Goal: Find specific page/section: Find specific page/section

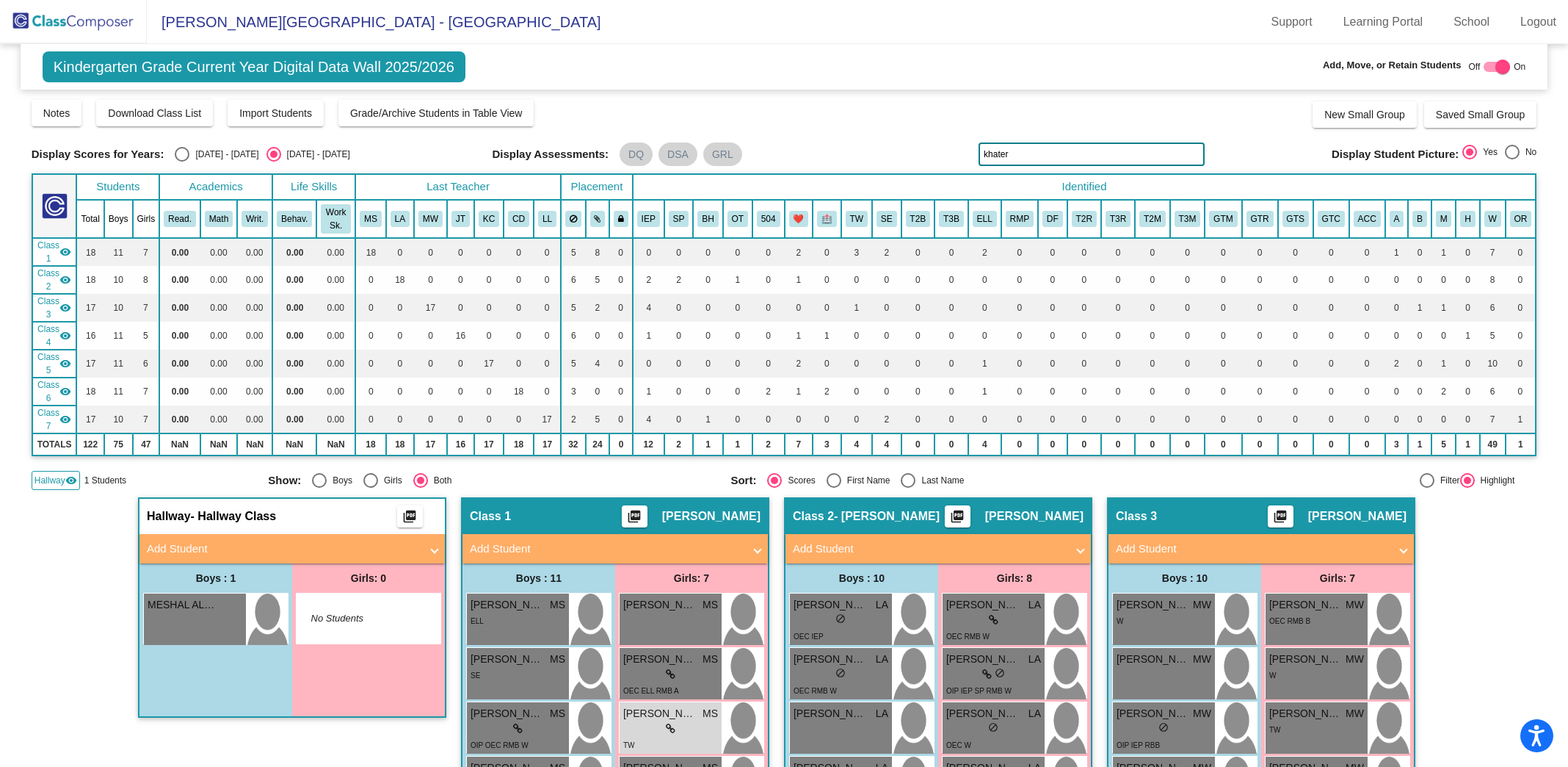
click at [78, 33] on img at bounding box center [73, 22] width 147 height 43
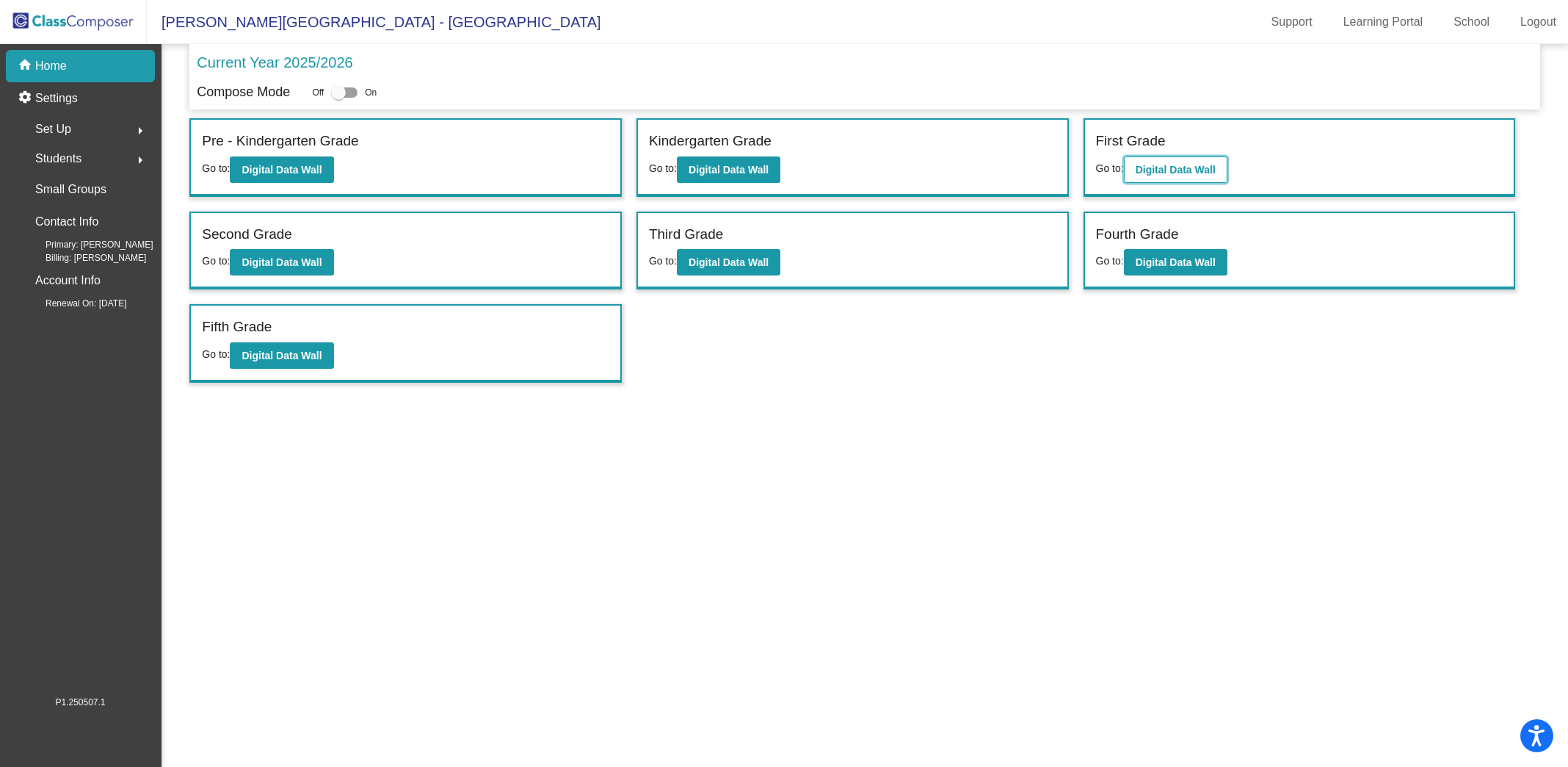
click at [1184, 164] on b "Digital Data Wall" at bounding box center [1176, 170] width 80 height 12
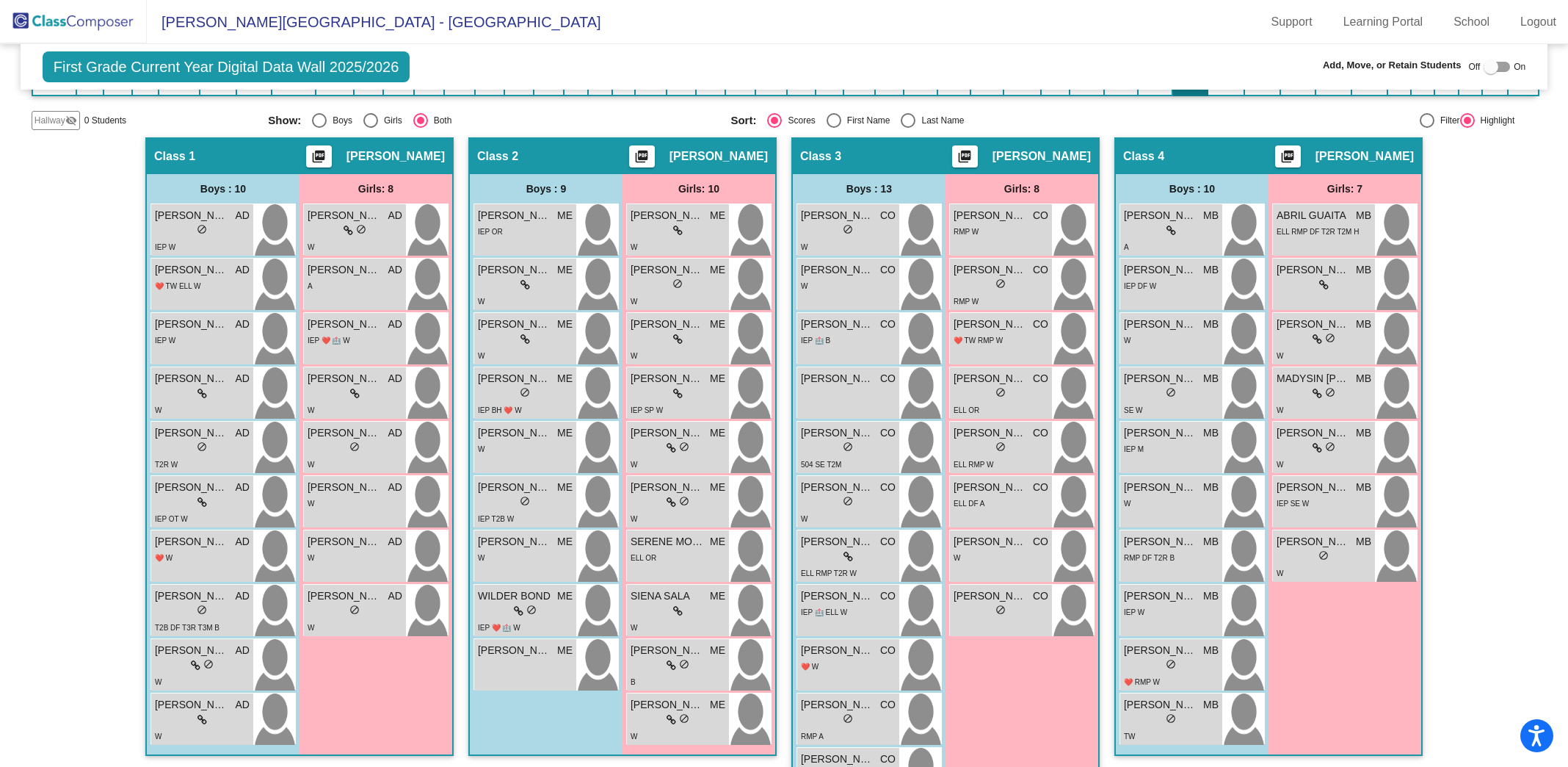
scroll to position [355, 0]
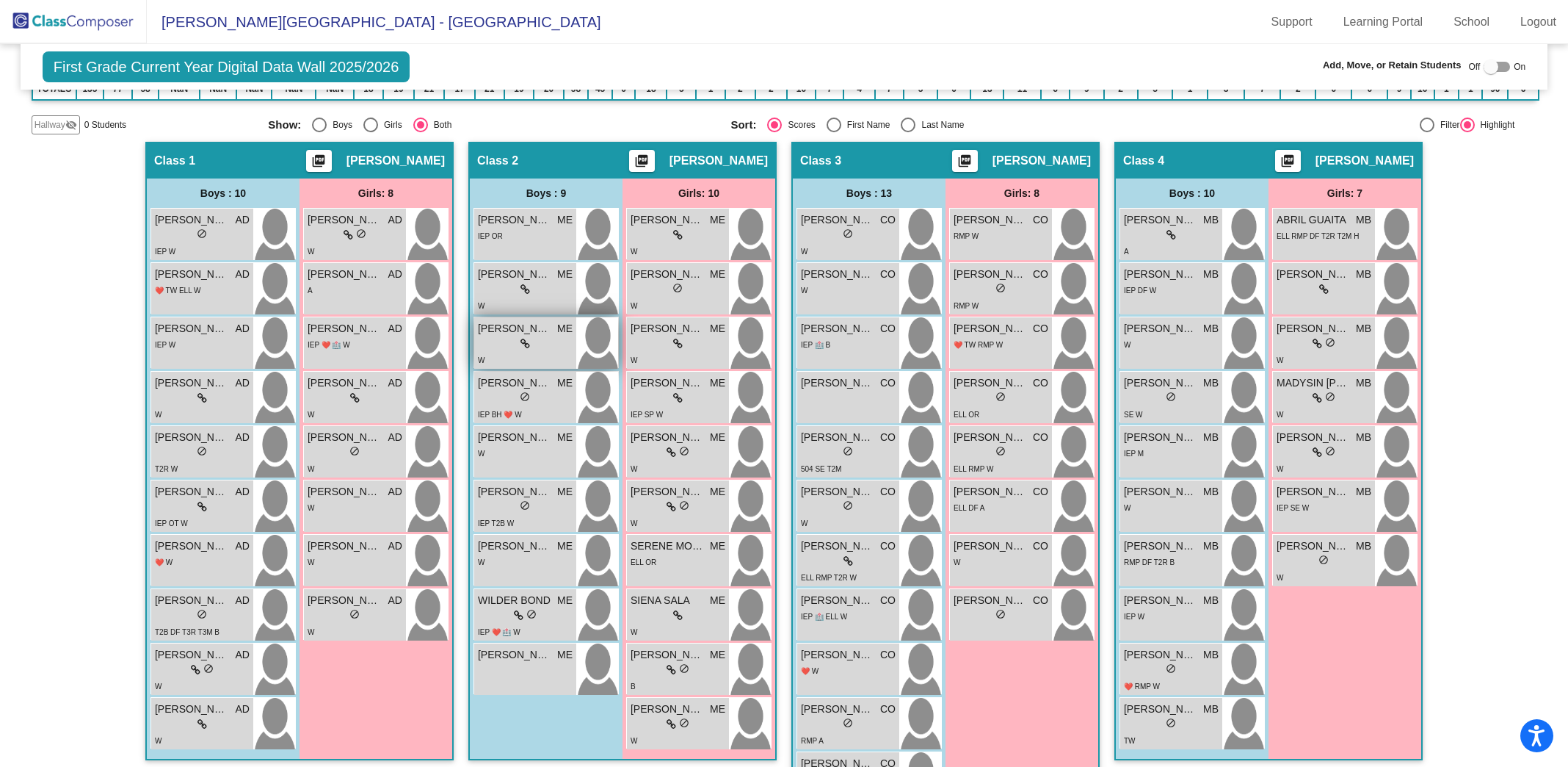
click at [558, 337] on div "lock do_not_disturb_alt" at bounding box center [526, 344] width 95 height 16
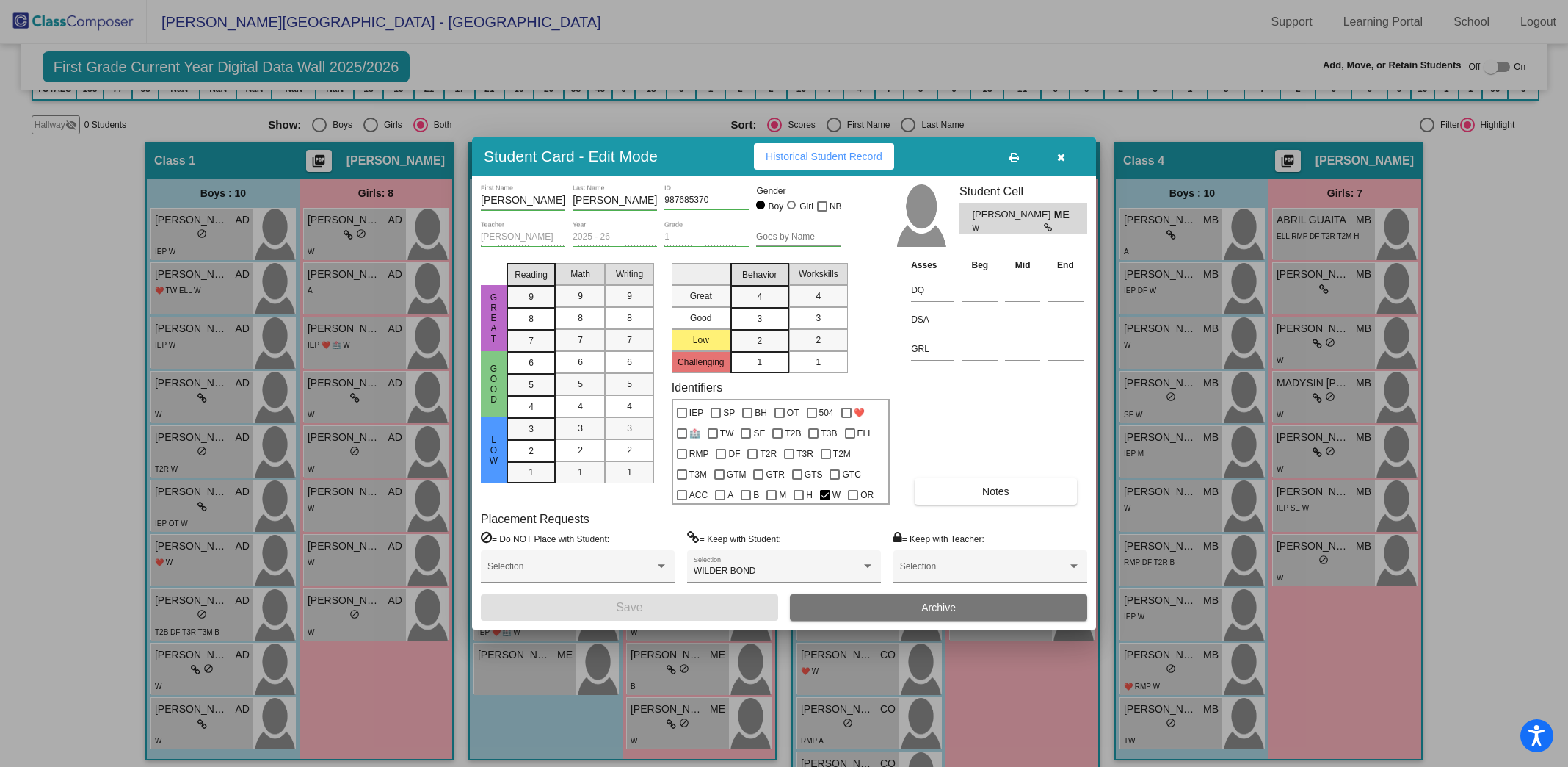
click at [1062, 162] on icon "button" at bounding box center [1061, 157] width 8 height 10
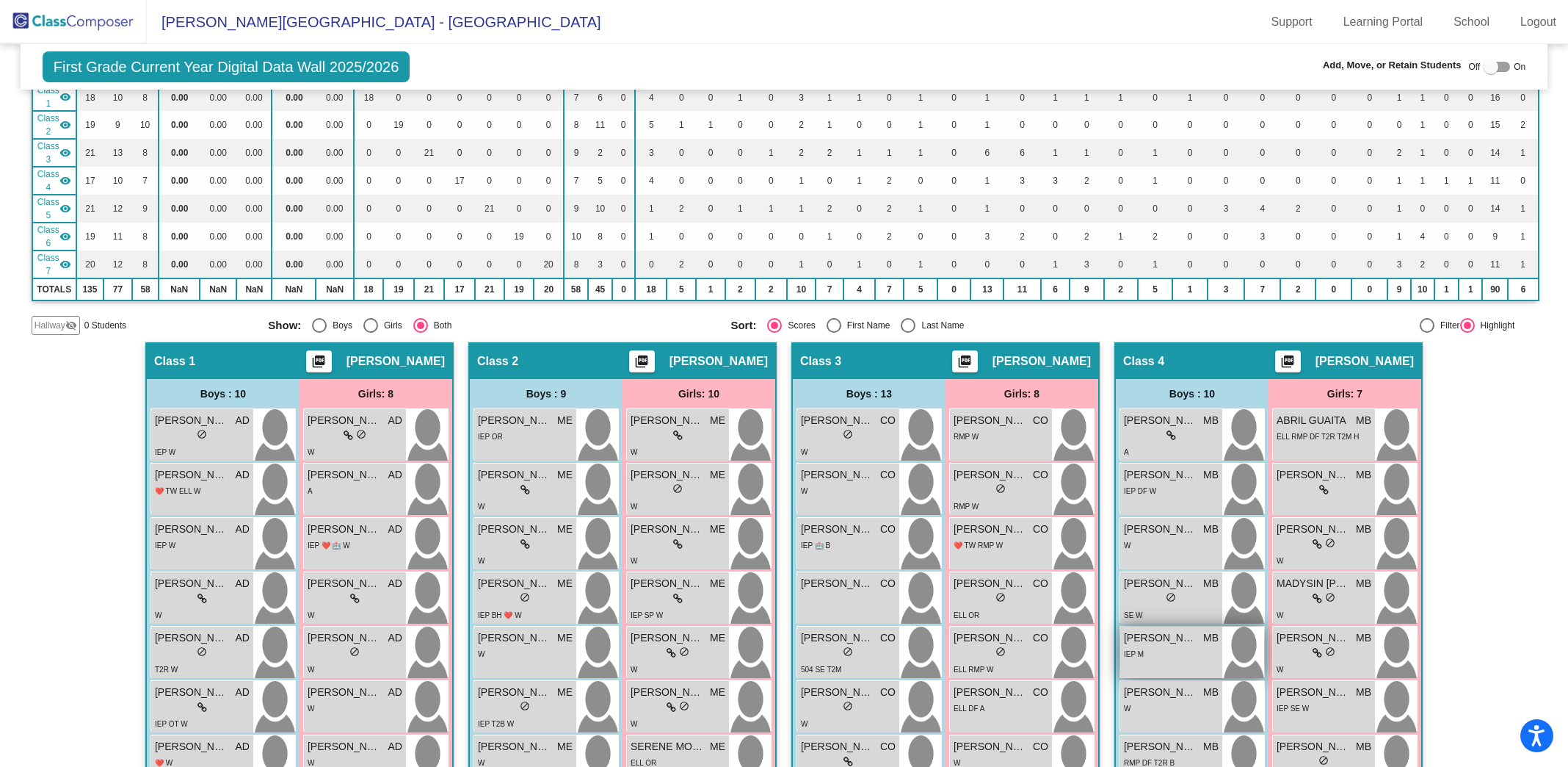
scroll to position [0, 0]
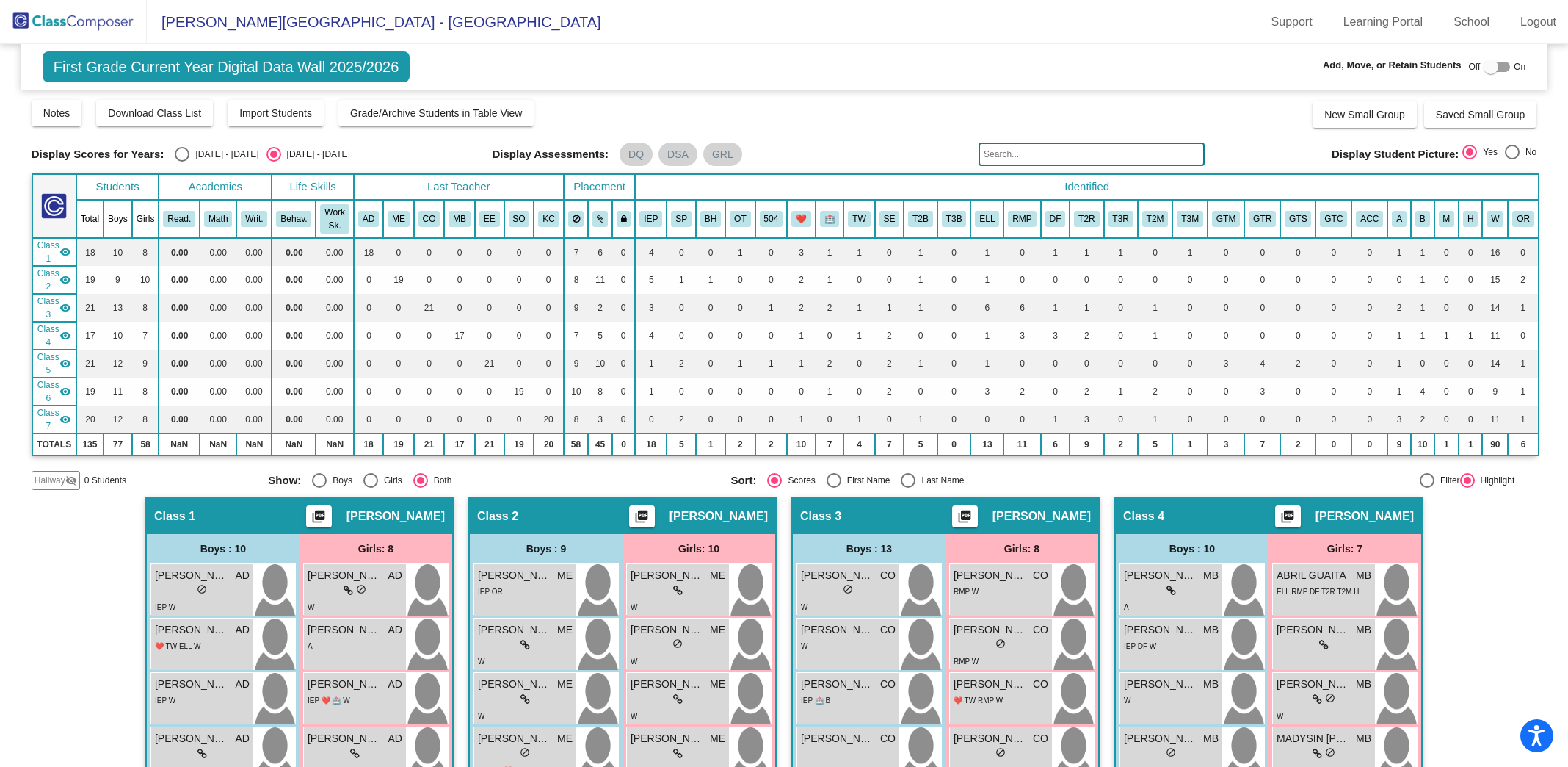
click at [1108, 155] on input "text" at bounding box center [1091, 154] width 226 height 24
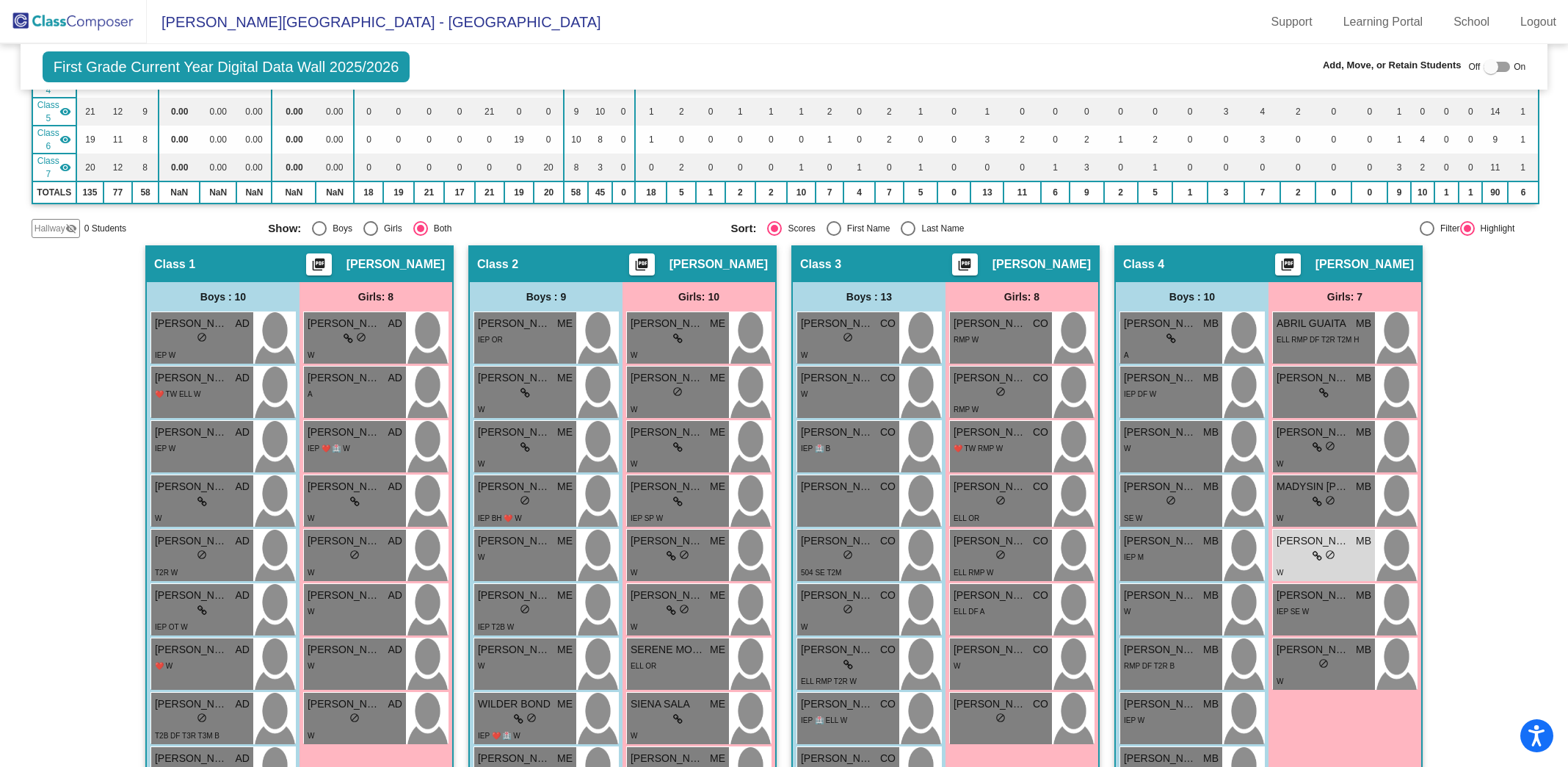
scroll to position [254, 0]
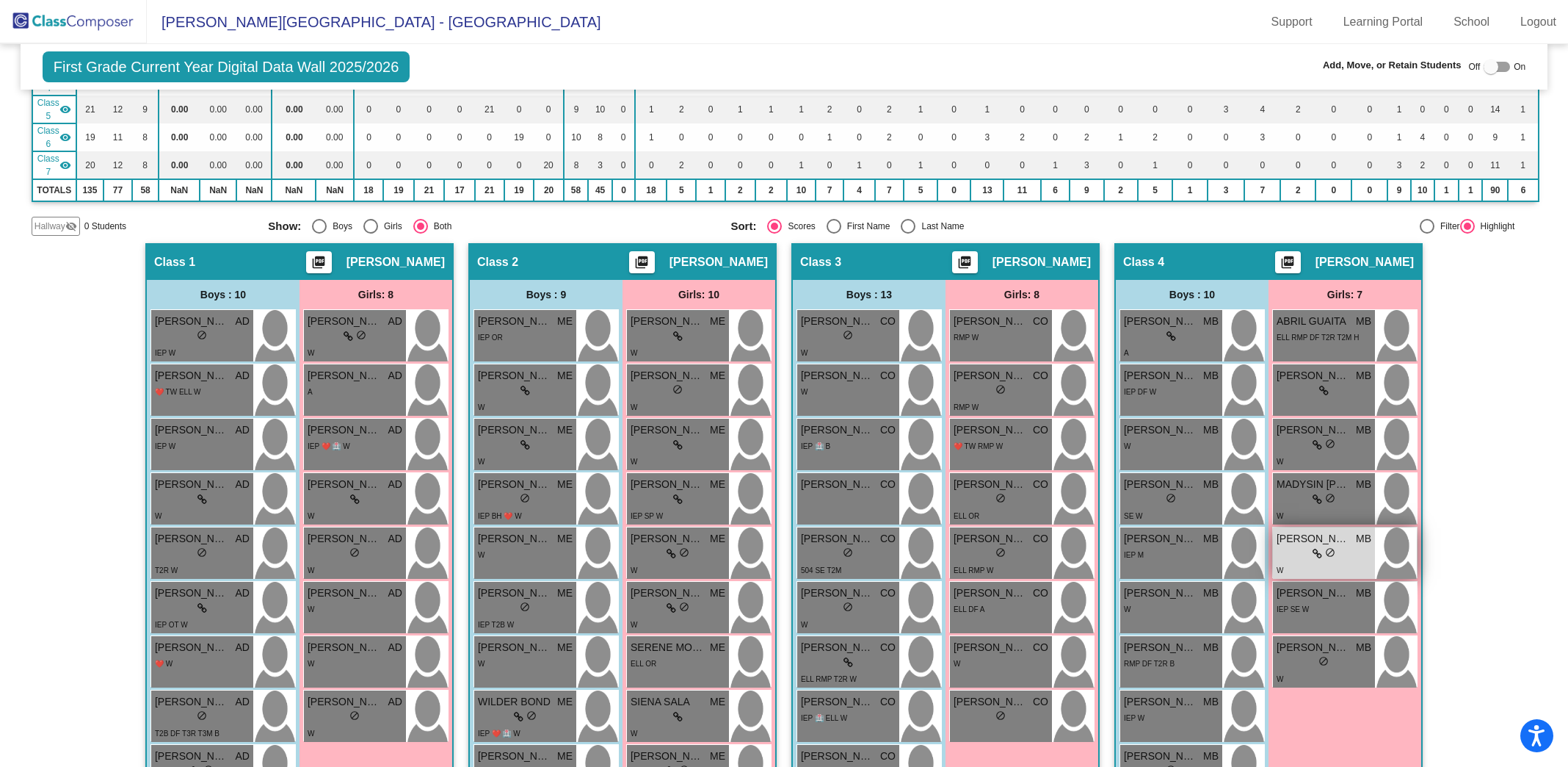
click at [1284, 562] on div "W" at bounding box center [1324, 570] width 95 height 16
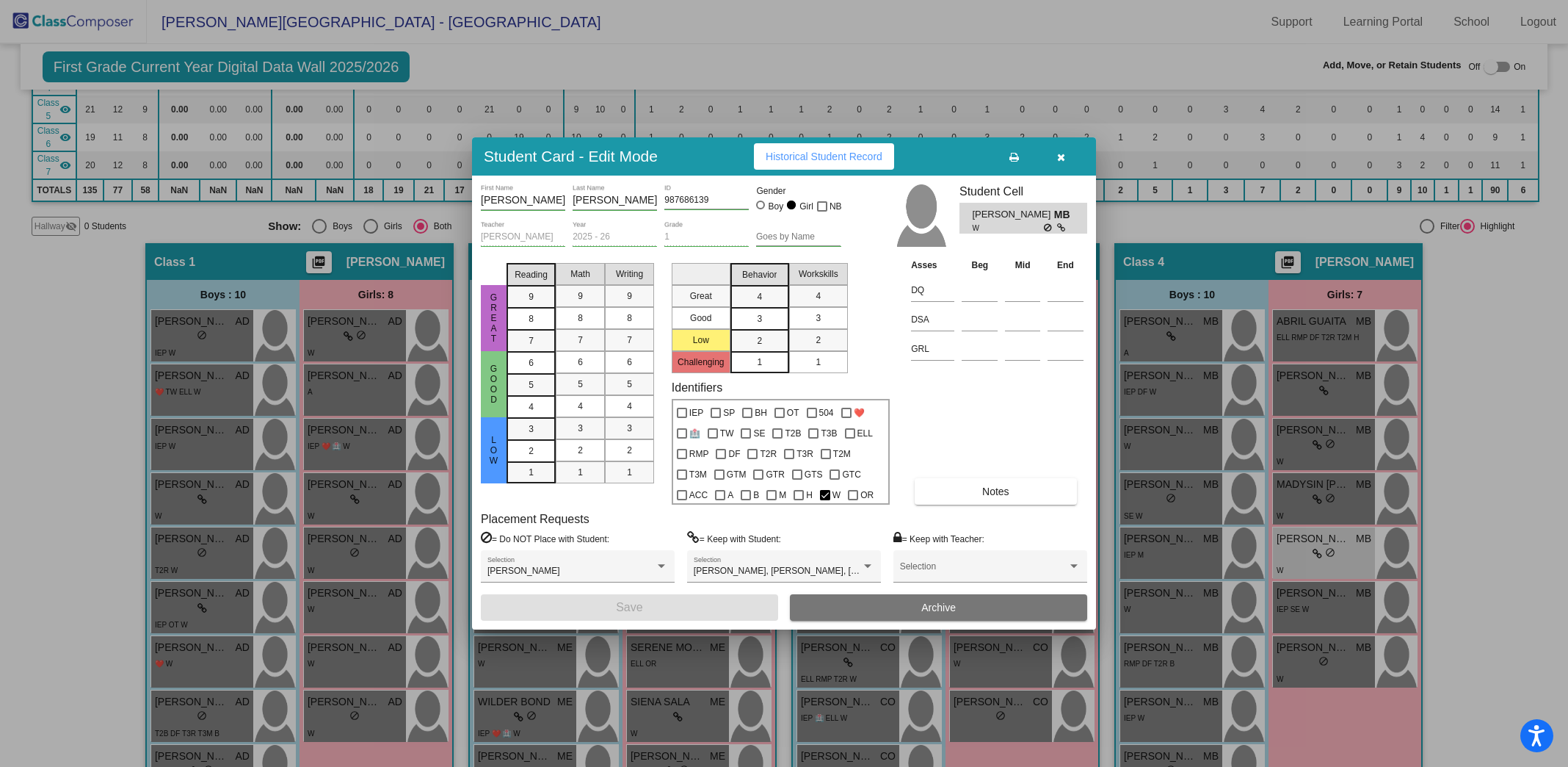
click at [1062, 157] on icon "button" at bounding box center [1061, 157] width 8 height 10
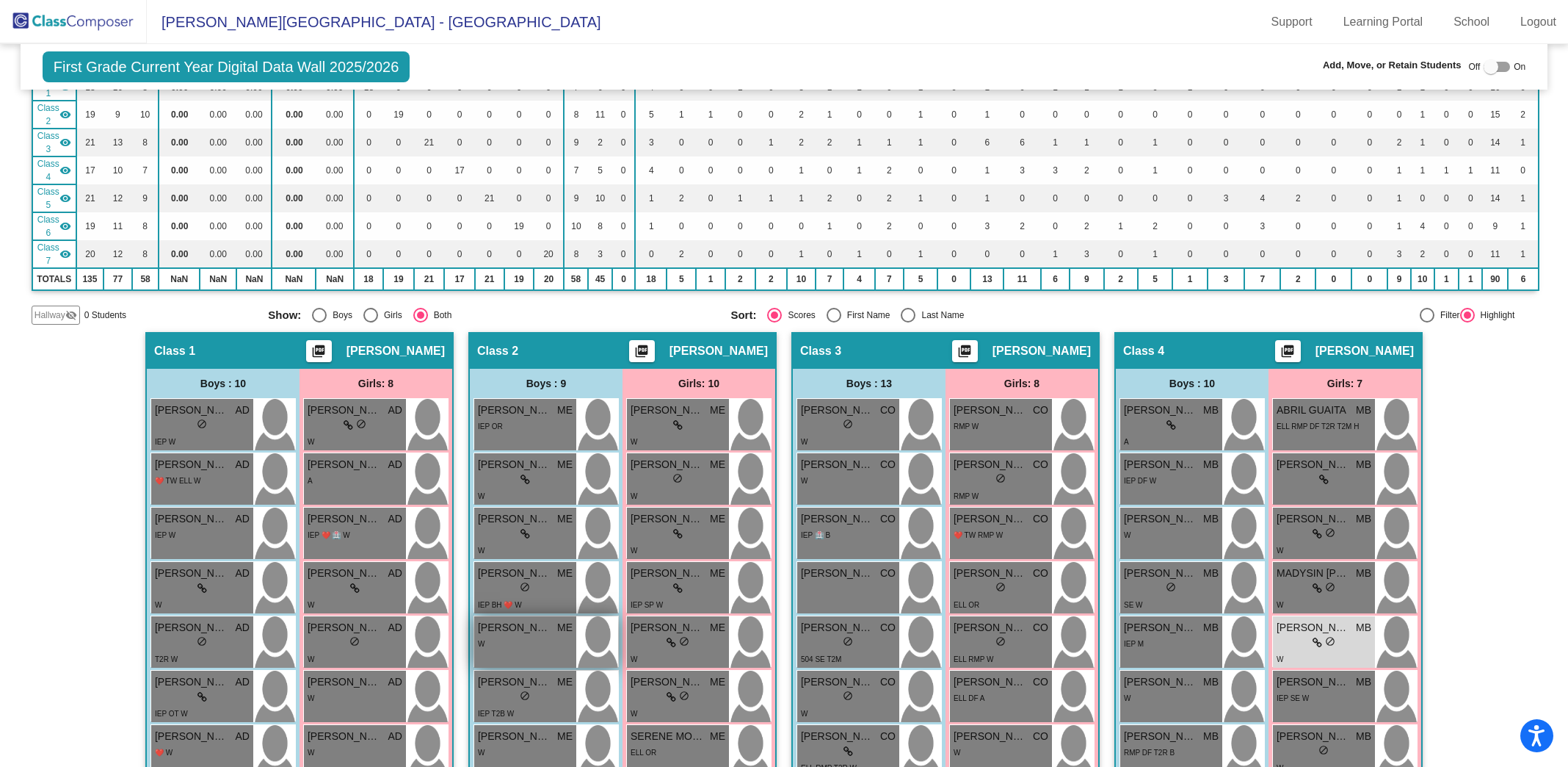
scroll to position [0, 0]
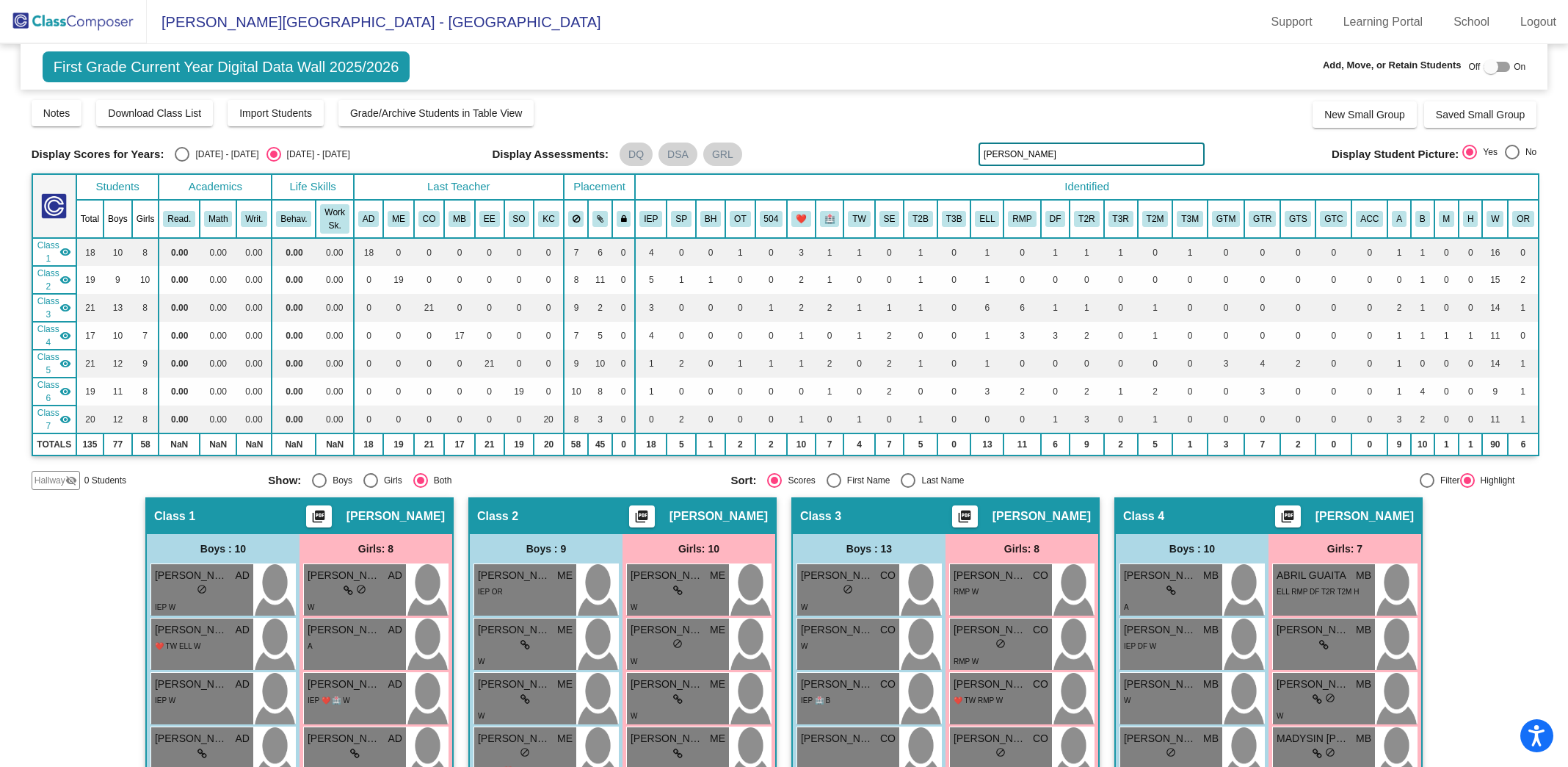
drag, startPoint x: 998, startPoint y: 154, endPoint x: 918, endPoint y: 139, distance: 81.4
click at [918, 139] on div "Display Scores for Years: [DATE] - [DATE] [DATE] - [DATE] Grade/Archive Student…" at bounding box center [784, 294] width 1506 height 392
drag, startPoint x: 1022, startPoint y: 154, endPoint x: 831, endPoint y: 111, distance: 195.8
click at [831, 115] on div "Display Scores for Years: [DATE] - [DATE] [DATE] - [DATE] Grade/Archive Student…" at bounding box center [784, 294] width 1506 height 392
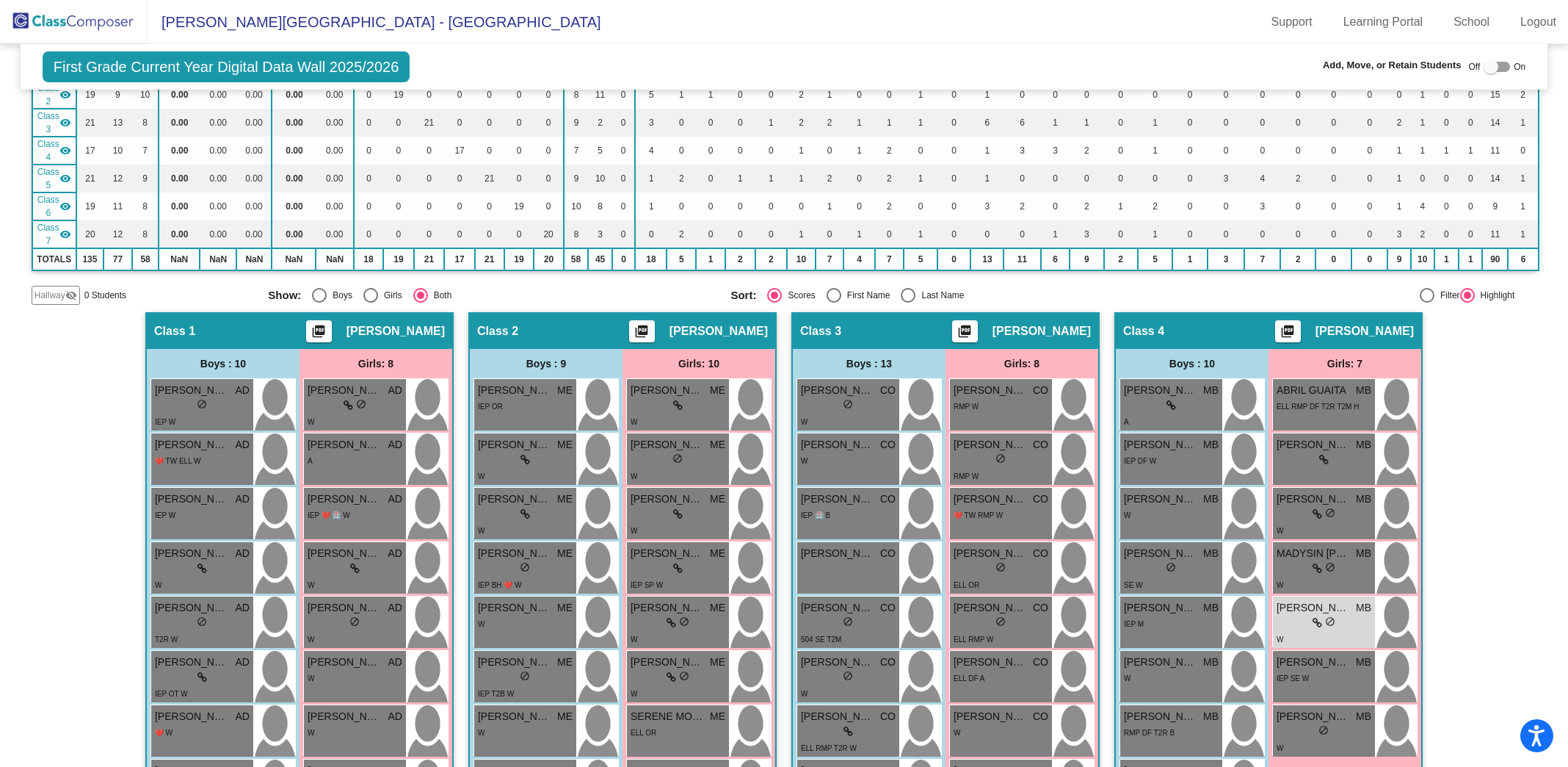
scroll to position [184, 0]
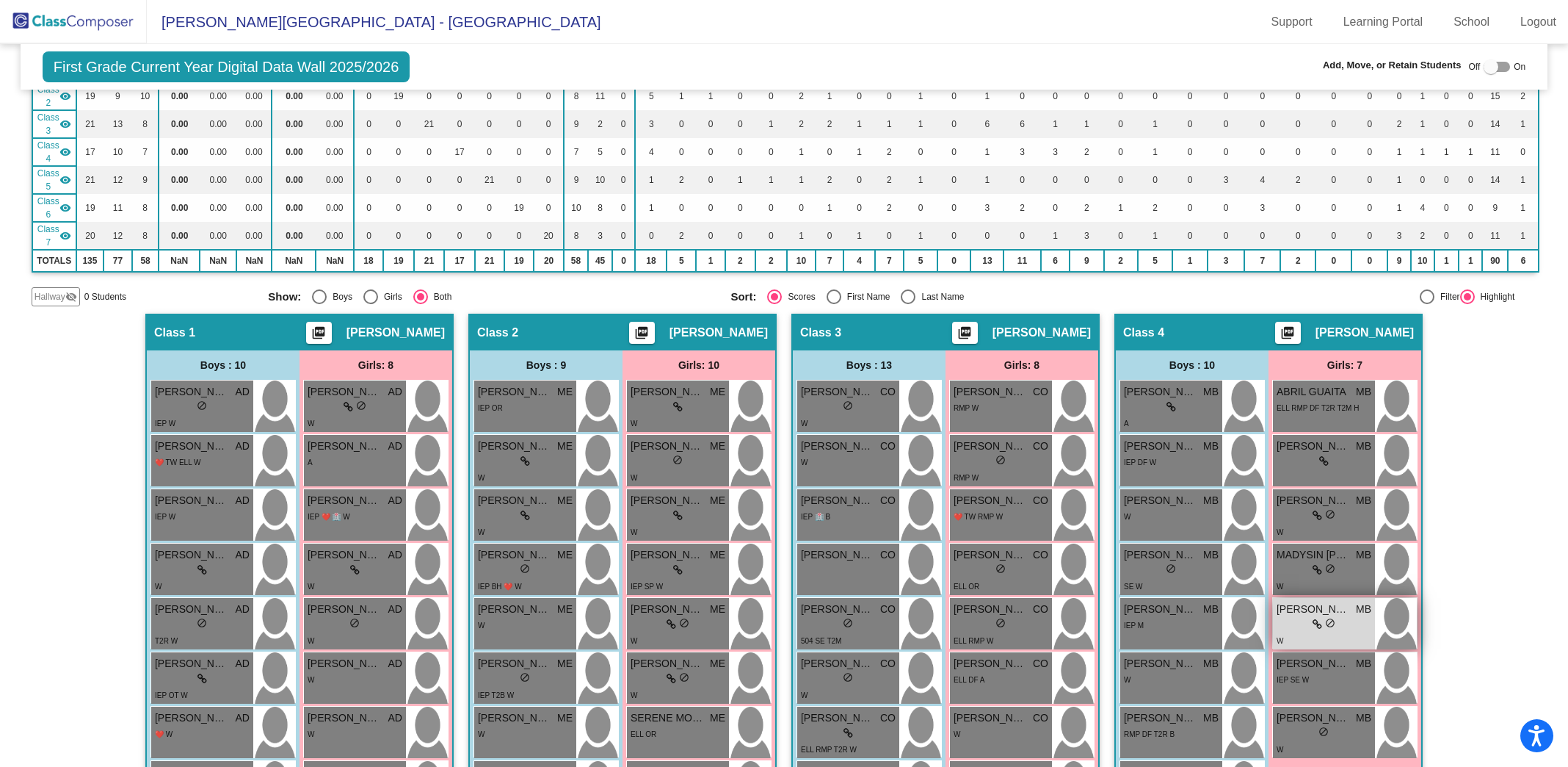
click at [1300, 633] on div "W" at bounding box center [1324, 640] width 95 height 16
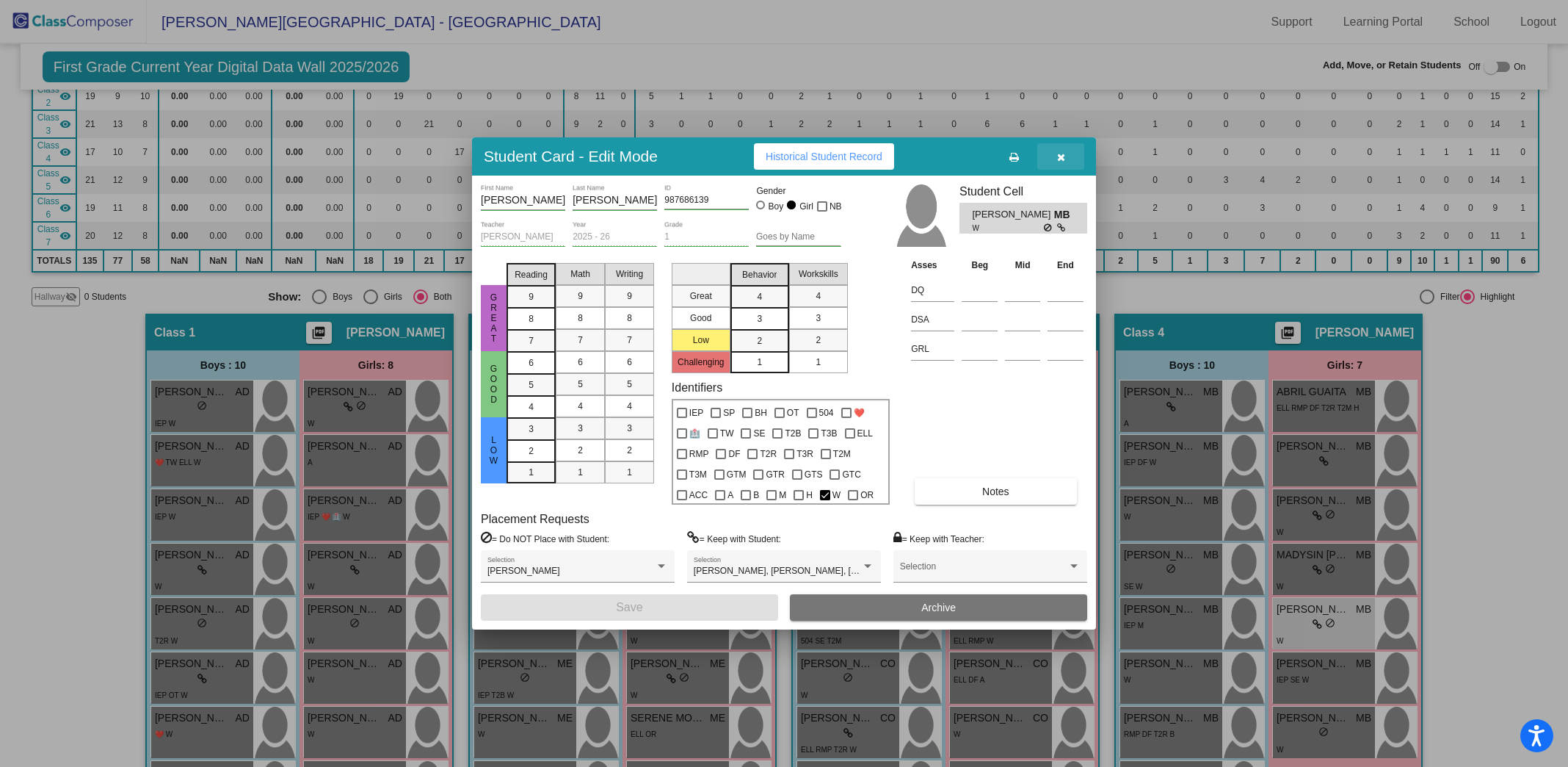
click at [1055, 163] on button "button" at bounding box center [1060, 157] width 47 height 27
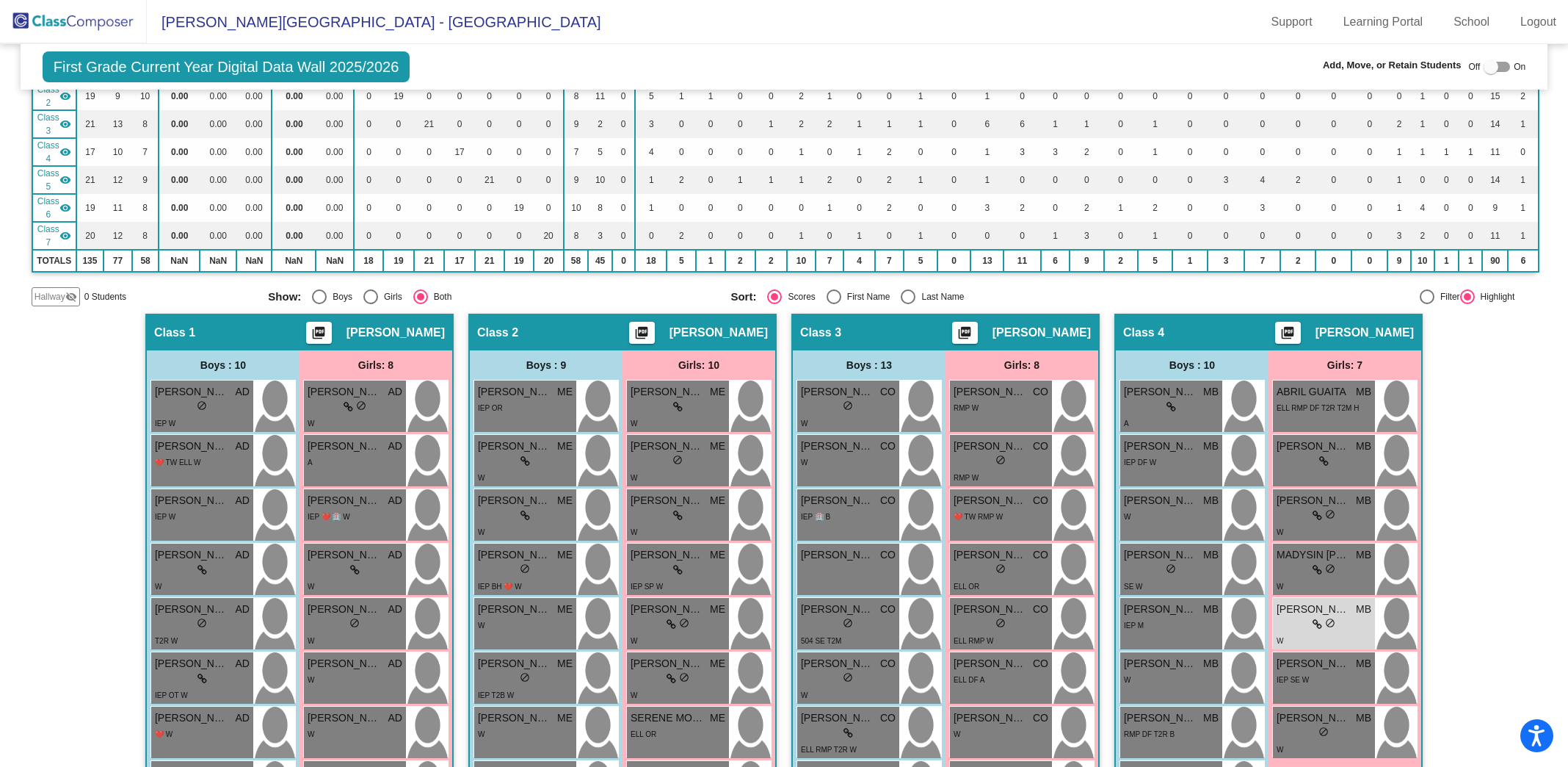
scroll to position [0, 0]
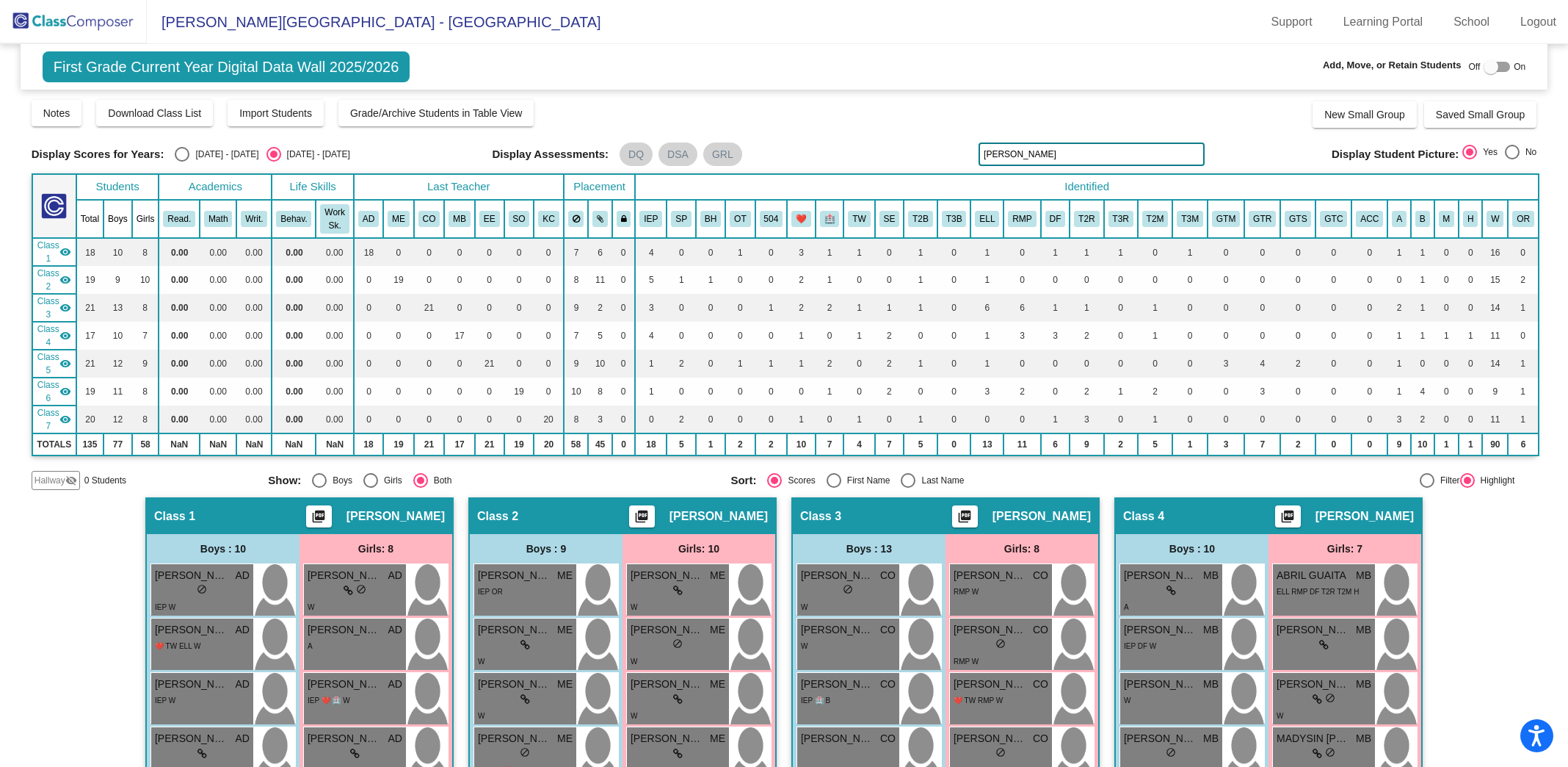
drag, startPoint x: 1096, startPoint y: 151, endPoint x: 867, endPoint y: 128, distance: 230.2
click at [867, 128] on div "Display Scores for Years: [DATE] - [DATE] [DATE] - [DATE] Grade/Archive Student…" at bounding box center [784, 294] width 1506 height 392
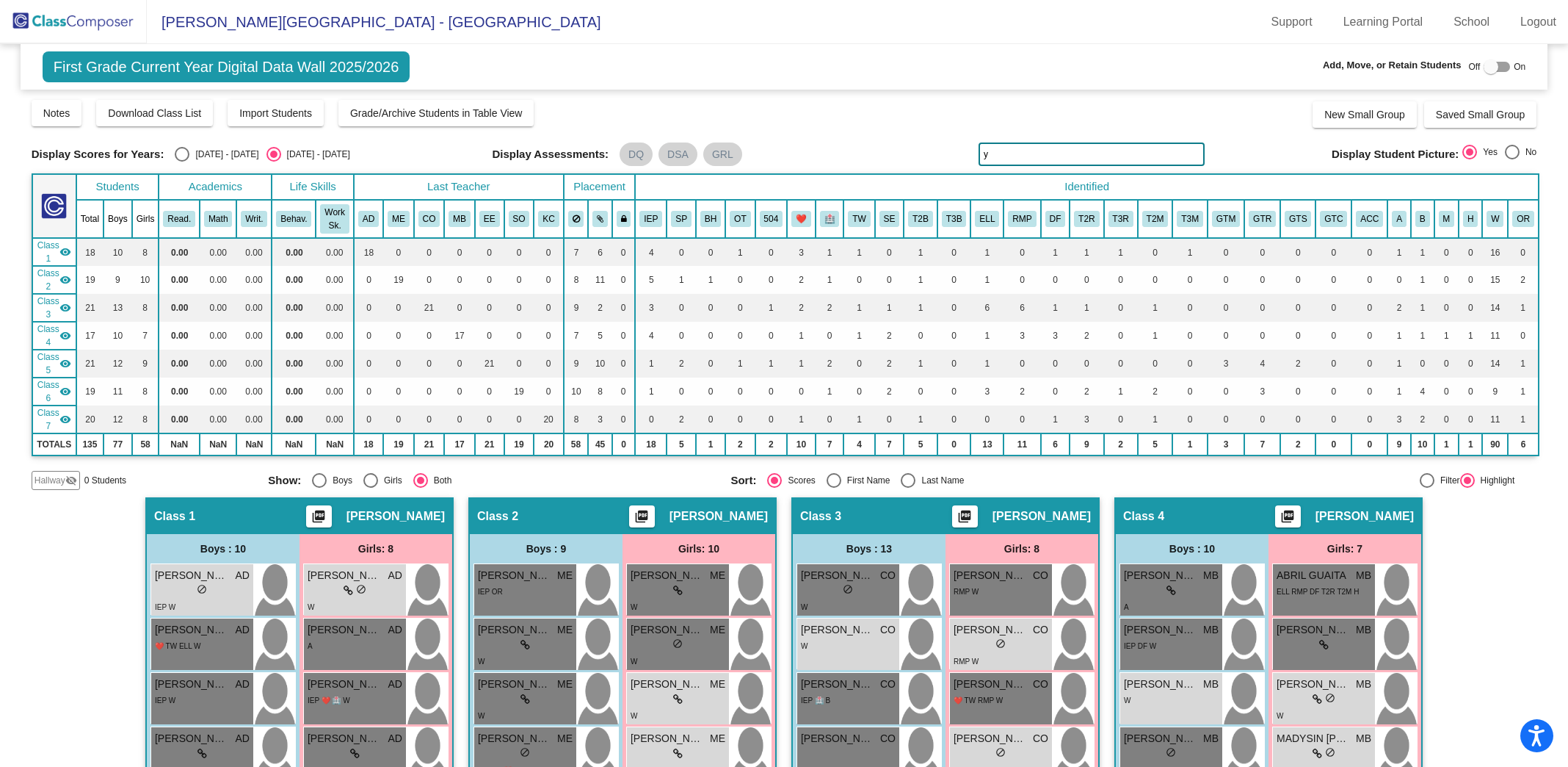
type input "y"
click at [85, 28] on img at bounding box center [73, 22] width 147 height 43
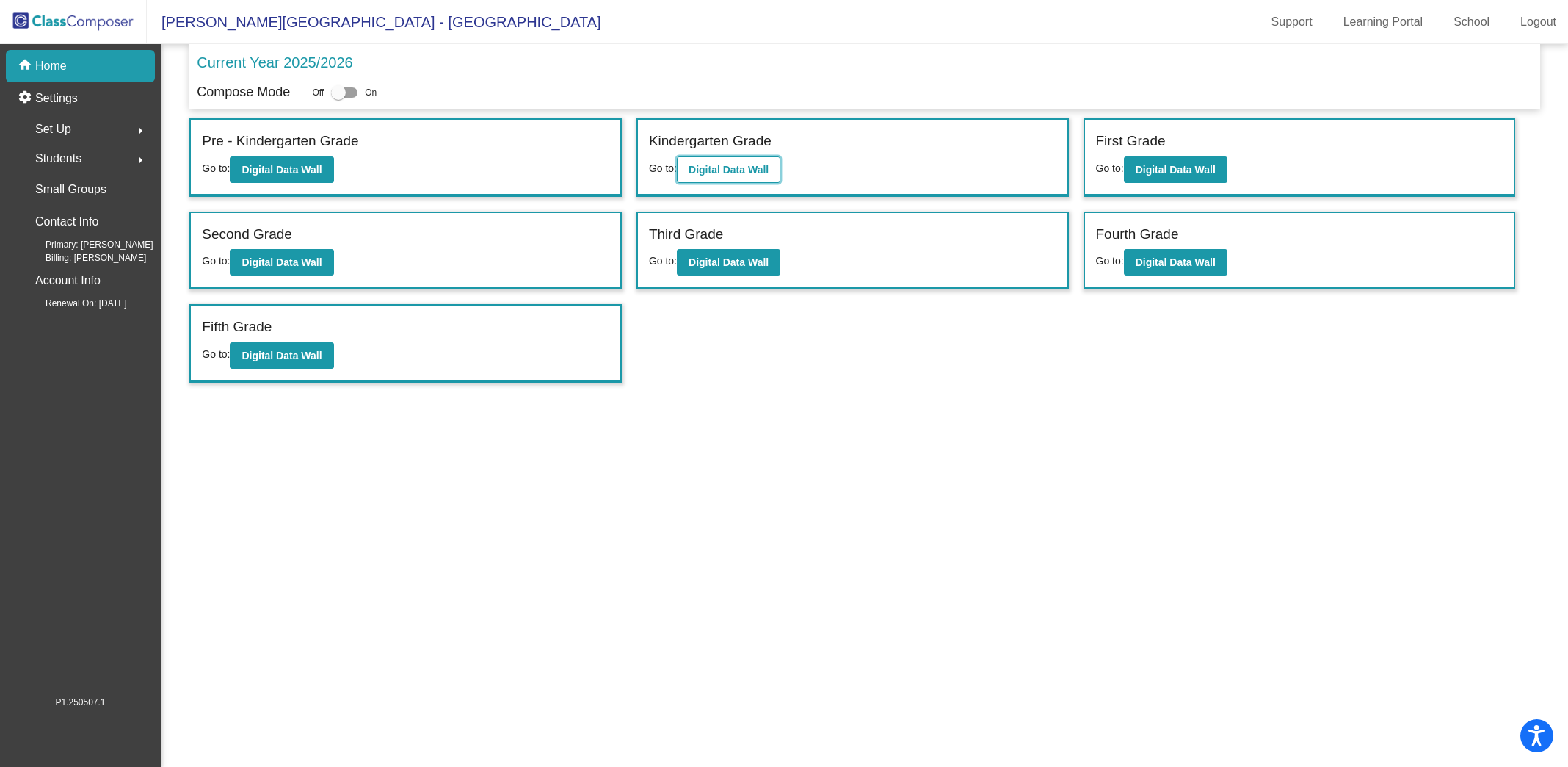
click at [755, 165] on b "Digital Data Wall" at bounding box center [729, 170] width 80 height 12
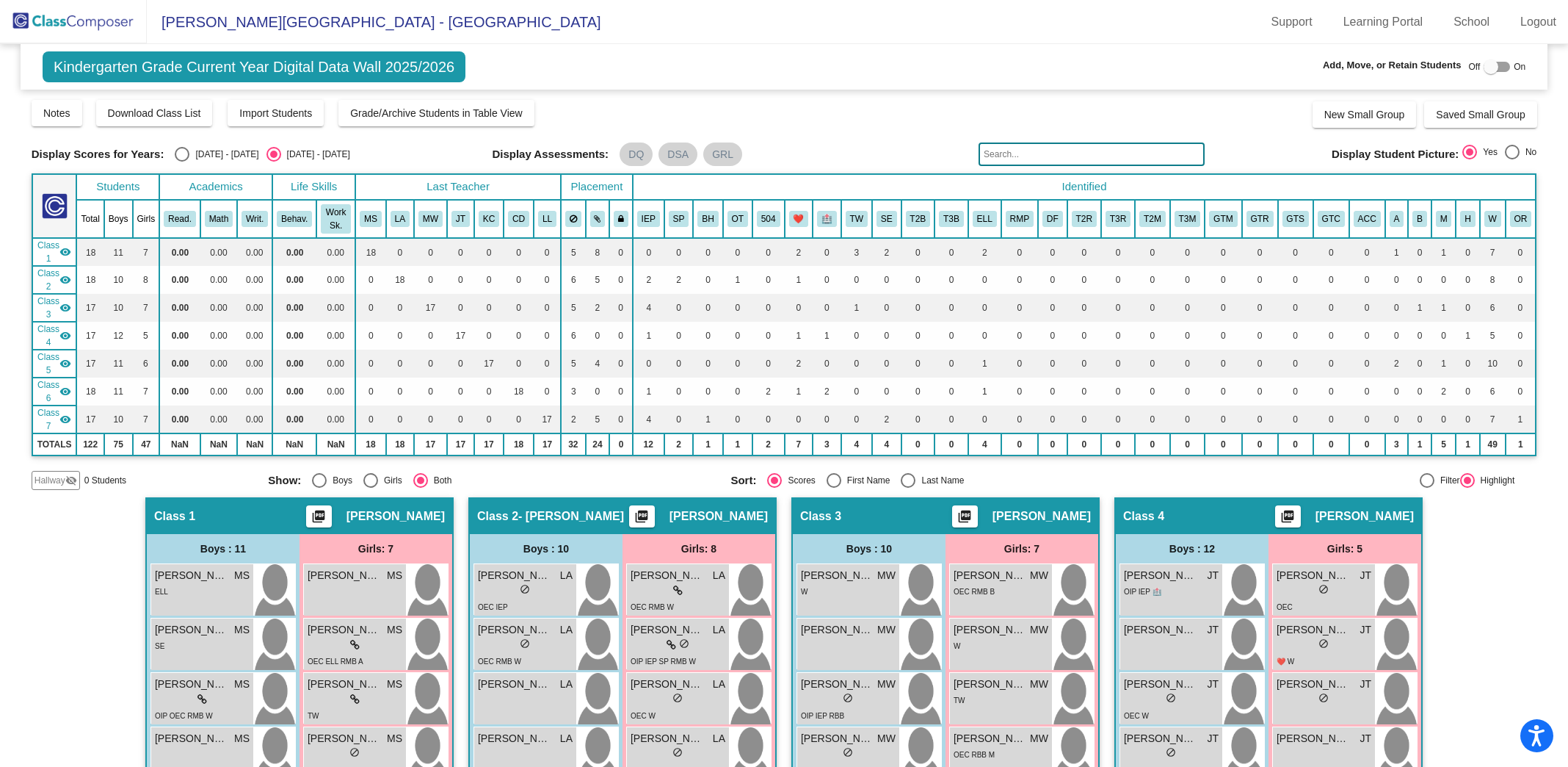
click at [1006, 151] on input "text" at bounding box center [1091, 154] width 226 height 24
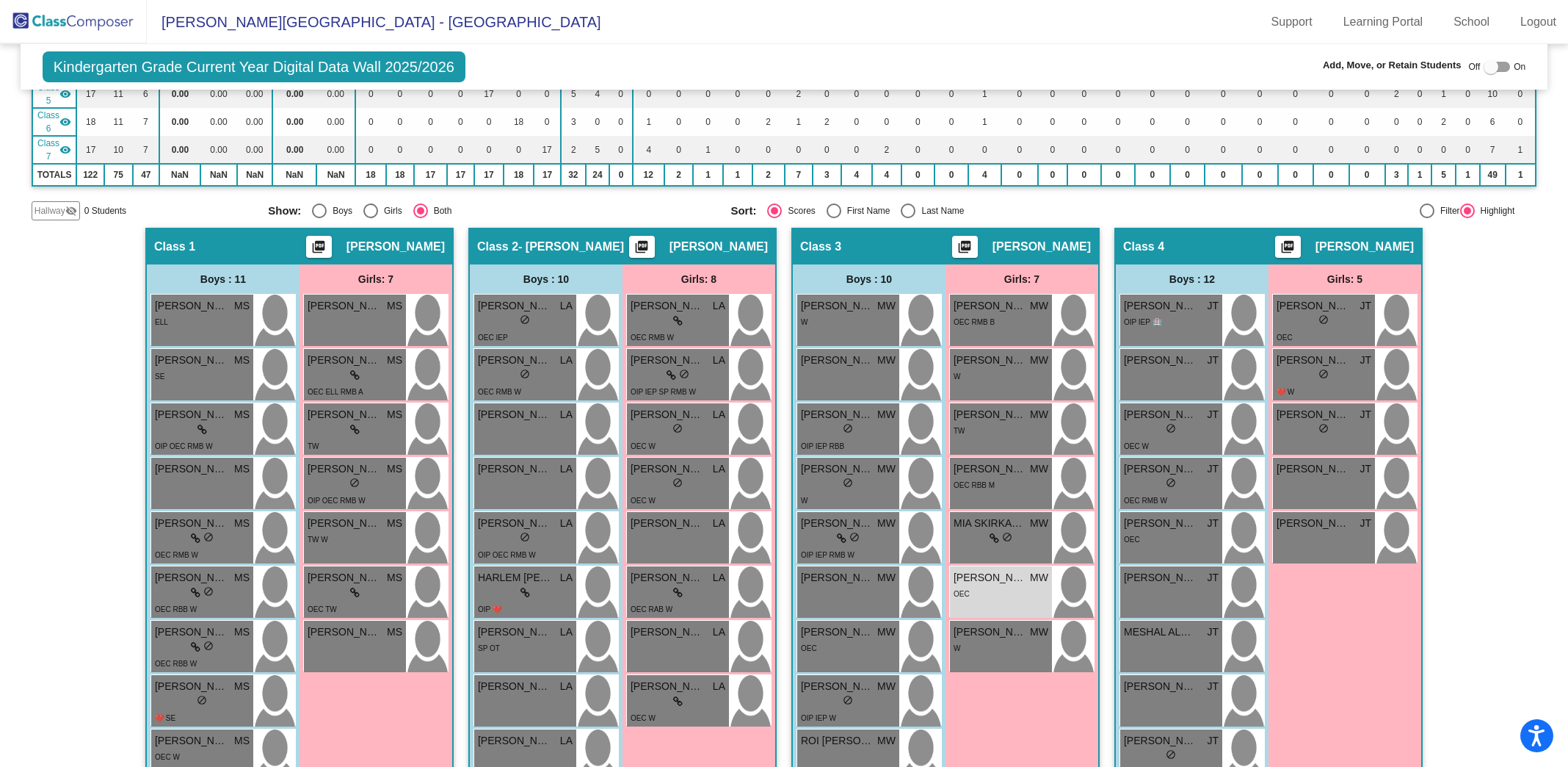
scroll to position [210, 0]
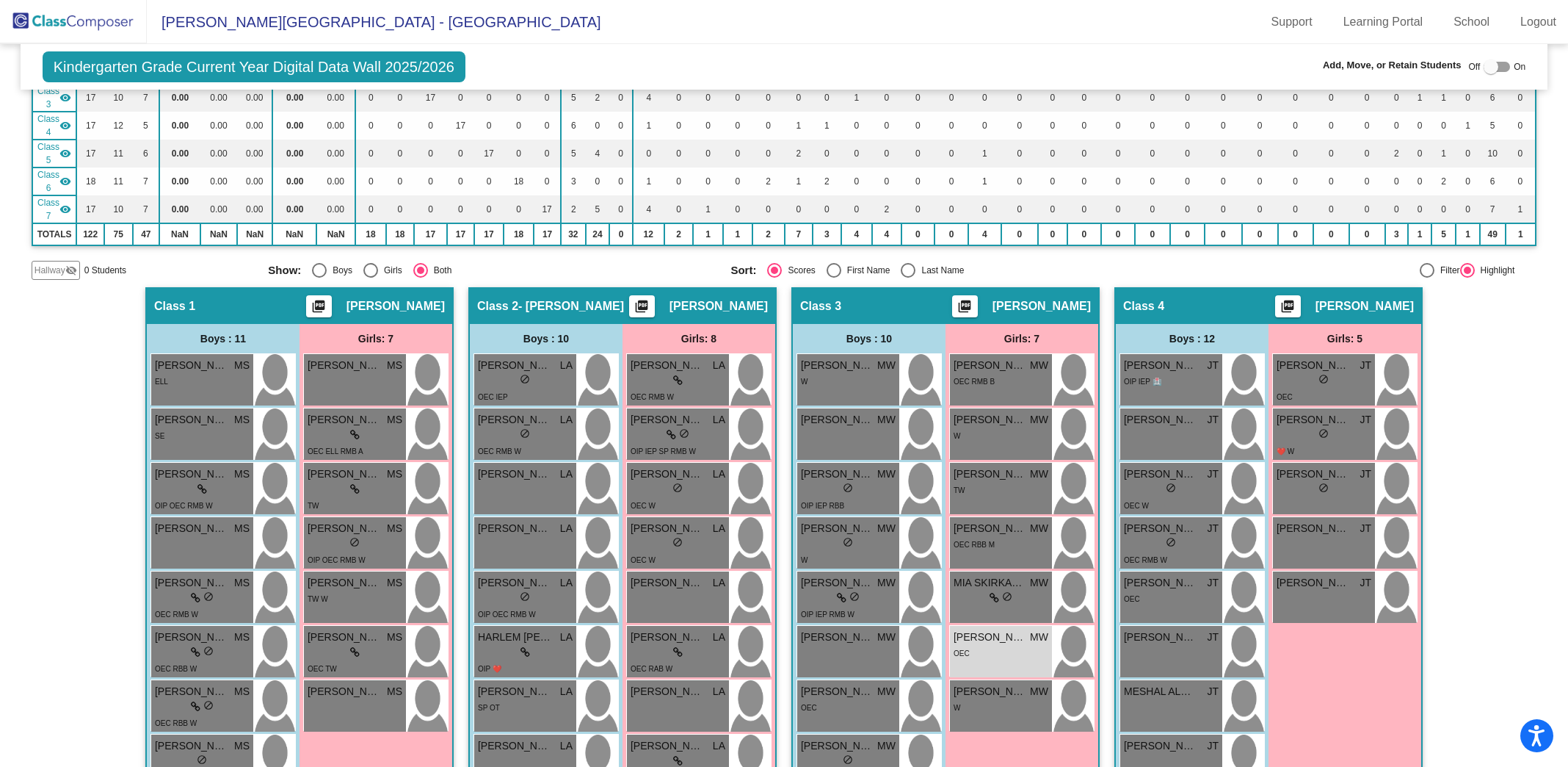
type input "yara"
